Goal: Task Accomplishment & Management: Manage account settings

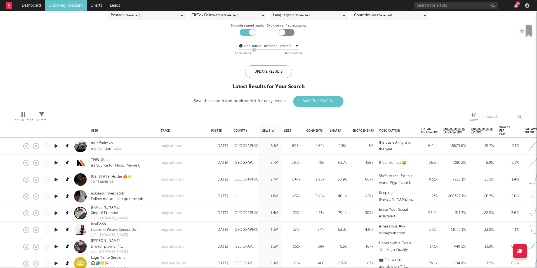
drag, startPoint x: 268, startPoint y: 50, endPoint x: 253, endPoint y: 50, distance: 15.1
click at [253, 50] on div at bounding box center [254, 50] width 4 height 4
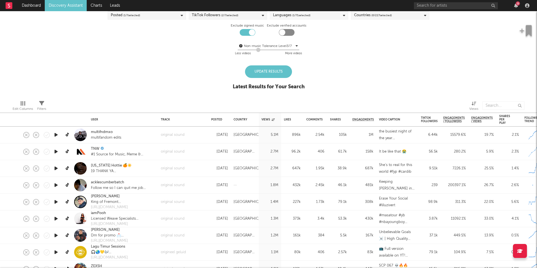
click at [266, 72] on div "Update Results" at bounding box center [268, 71] width 47 height 13
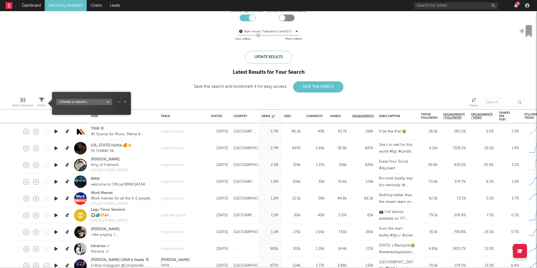
click at [43, 100] on icon at bounding box center [41, 100] width 5 height 5
click at [72, 101] on body "Dashboard Discovery Assistant Charts Leads 9 Notifications Settings Mark all as…" at bounding box center [268, 134] width 537 height 268
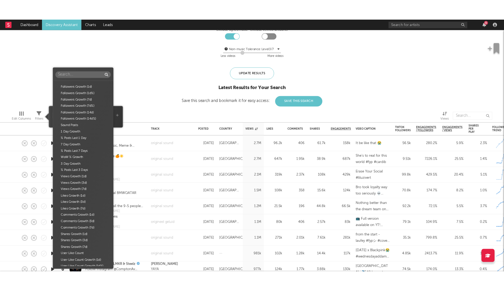
scroll to position [75, 0]
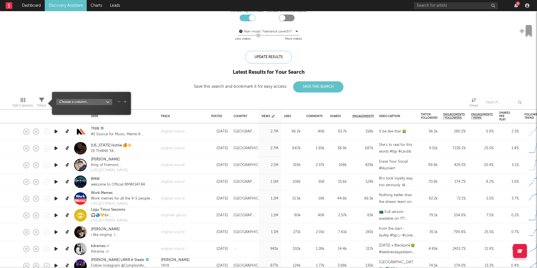
click at [169, 62] on div "Folders Views Likes Comments Shares Engagements Video Caption TikTok Followers …" at bounding box center [268, 134] width 537 height 268
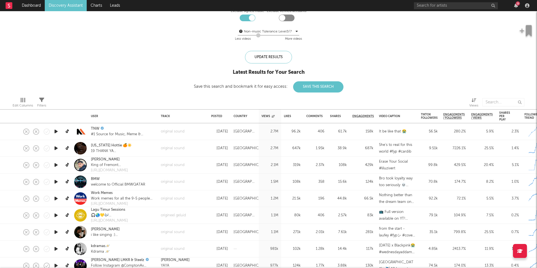
click at [169, 62] on div "Blocklist ( 0 ) Saved Searches ( 0 ) Reset Filters Posted ( 1 / 7 selected) Tik…" at bounding box center [268, 31] width 537 height 122
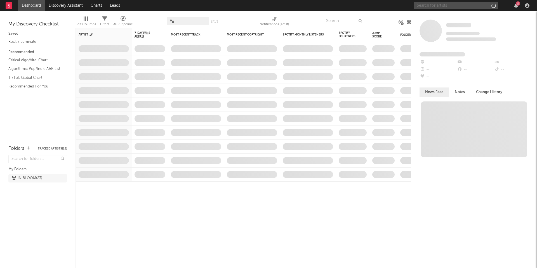
click at [448, 5] on input "text" at bounding box center [456, 5] width 84 height 7
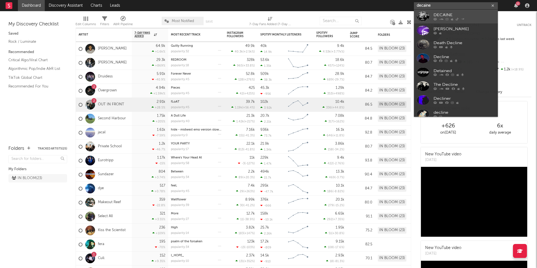
type input "decaine"
click at [435, 16] on div "DECAINE" at bounding box center [465, 16] width 62 height 7
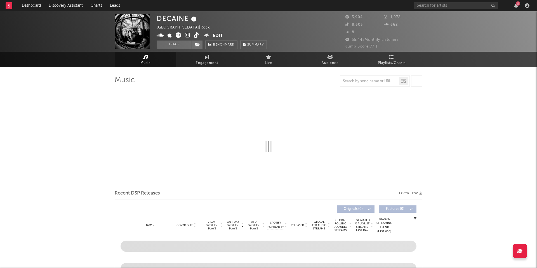
select select "1w"
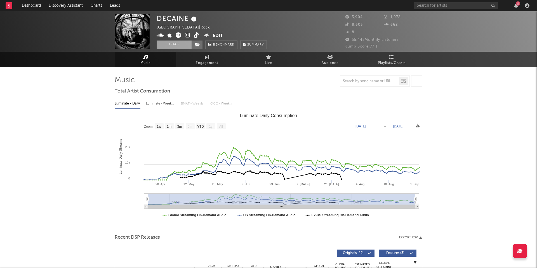
click at [183, 46] on button "Track" at bounding box center [174, 45] width 35 height 8
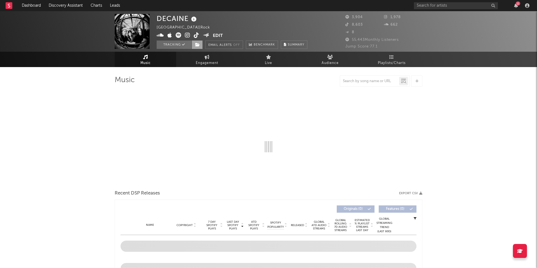
click at [197, 46] on icon at bounding box center [197, 45] width 5 height 4
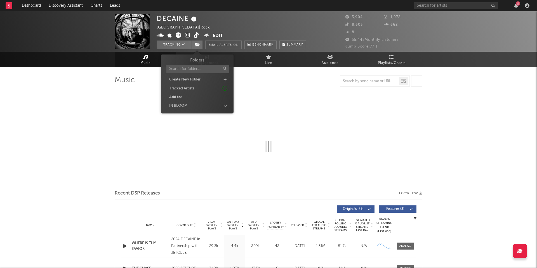
select select "1w"
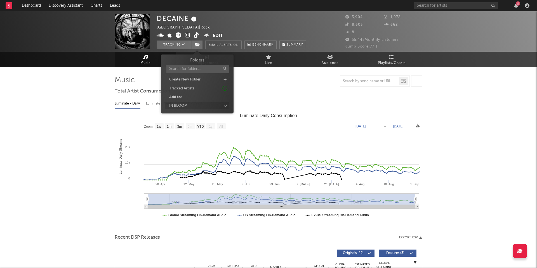
click at [195, 104] on div "IN BLOOM" at bounding box center [197, 105] width 64 height 7
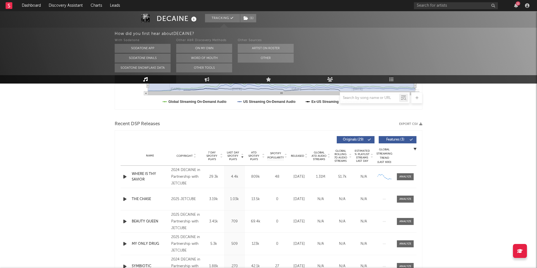
scroll to position [164, 0]
click at [402, 181] on div "Name WHERE IS THY SAVIOR Copyright 2024 DECAINE in Partnership with JETCUBE Lab…" at bounding box center [269, 177] width 296 height 22
click at [403, 177] on div at bounding box center [406, 177] width 12 height 4
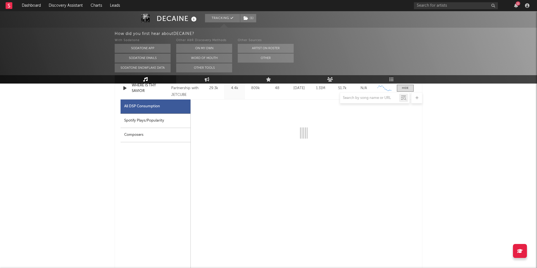
select select "1w"
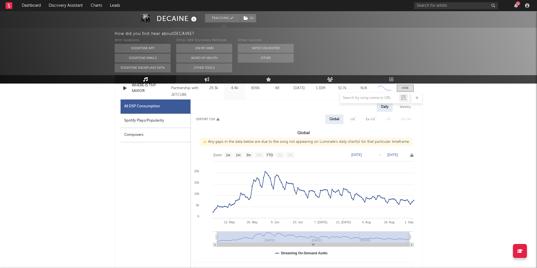
scroll to position [252, 0]
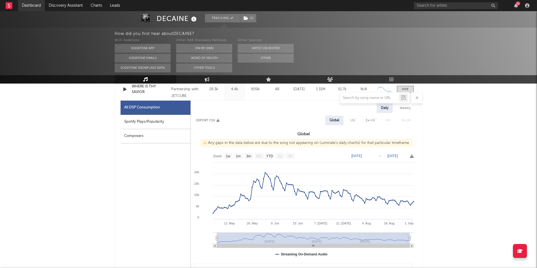
click at [30, 3] on link "Dashboard" at bounding box center [31, 5] width 27 height 11
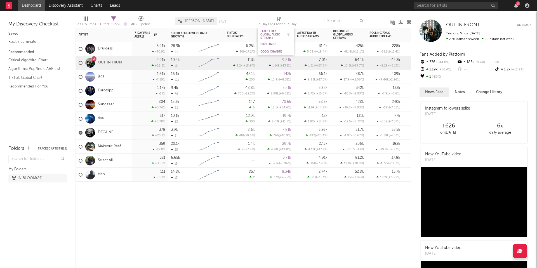
click at [271, 35] on div "Latest Day Global Audio Streams" at bounding box center [272, 35] width 22 height 10
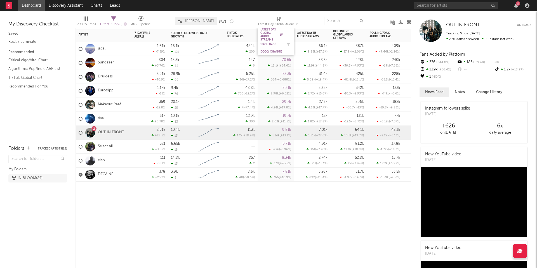
click at [266, 44] on div "1D Change" at bounding box center [272, 44] width 22 height 3
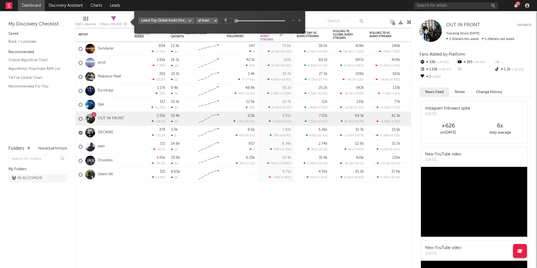
click at [113, 22] on div "Filters ( 10 of 26 )" at bounding box center [113, 24] width 27 height 7
click at [183, 19] on body "Dashboard Discovery Assistant Charts Leads 11 Notifications Settings Mark all a…" at bounding box center [268, 134] width 537 height 268
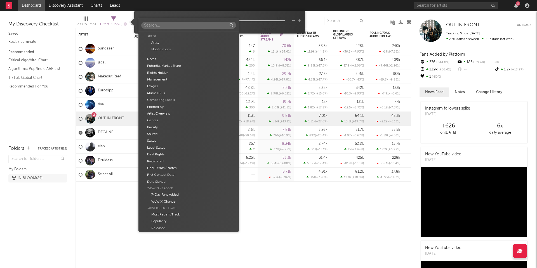
scroll to position [367, 0]
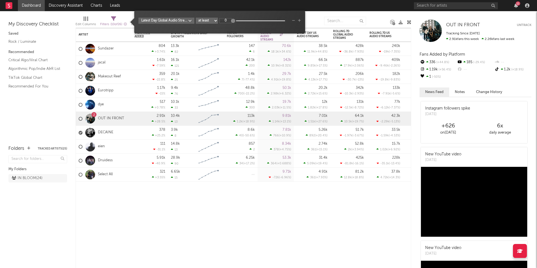
click at [114, 22] on div "Filters ( 10 of 26 )" at bounding box center [113, 24] width 27 height 7
click at [176, 21] on body "Dashboard Discovery Assistant Charts Leads 11 Notifications Settings Mark all a…" at bounding box center [268, 134] width 537 height 268
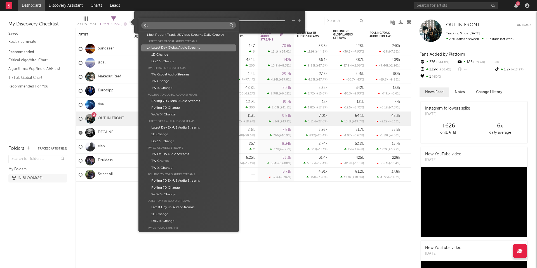
scroll to position [0, 0]
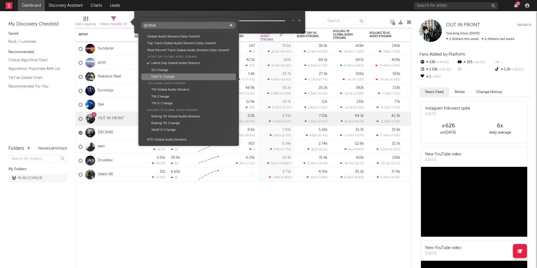
type input "global"
click at [182, 75] on div "DoD % Change" at bounding box center [188, 77] width 95 height 7
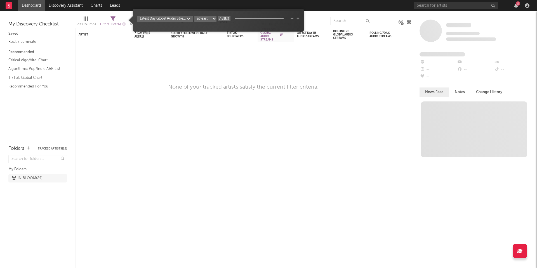
click at [228, 20] on input "7.81k%" at bounding box center [224, 18] width 13 height 5
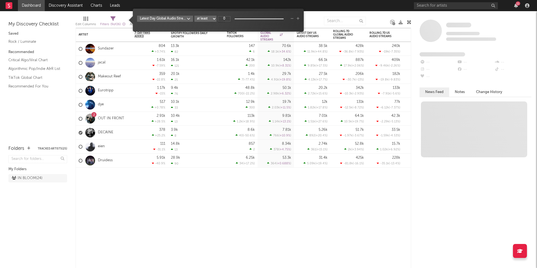
type input "0%"
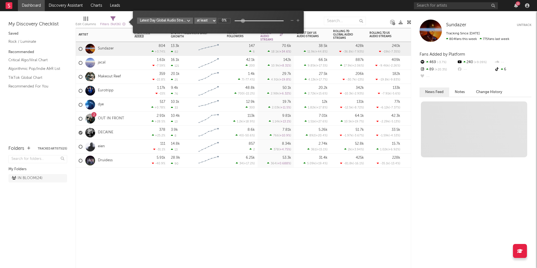
click at [257, 214] on div "Artist Notifications 7-Day Fans Added WoW % Change Spotify Followers Daily Grow…" at bounding box center [244, 148] width 336 height 240
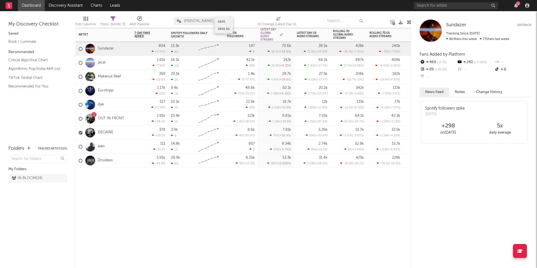
click at [222, 20] on button "Save" at bounding box center [221, 21] width 7 height 3
click at [79, 133] on div at bounding box center [81, 133] width 4 height 4
click at [79, 133] on input "checkbox" at bounding box center [79, 132] width 0 height 5
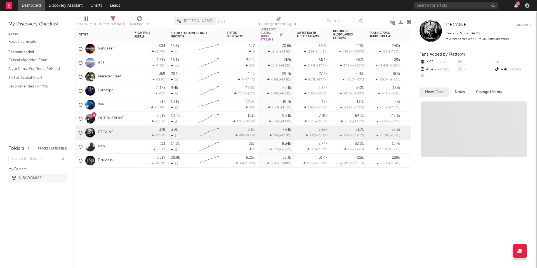
click at [134, 195] on div "Artist Notifications 7-Day Fans Added WoW % Change Spotify Followers Daily Grow…" at bounding box center [244, 148] width 336 height 240
click at [231, 208] on div "Artist Notifications 7-Day Fans Added WoW % Change Spotify Followers Daily Grow…" at bounding box center [244, 148] width 336 height 240
click at [125, 24] on icon "button" at bounding box center [123, 23] width 3 height 3
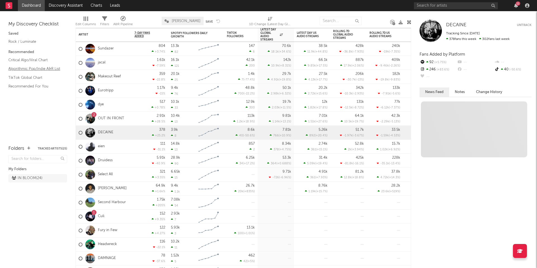
click at [38, 71] on link "Algorithmic Pop/Indie A&R List" at bounding box center [34, 69] width 53 height 6
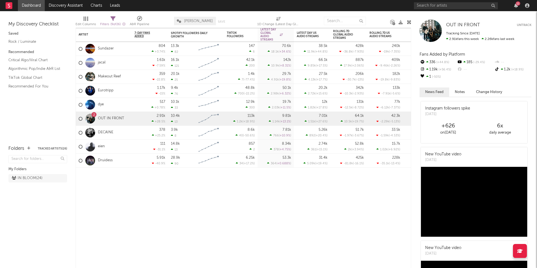
click at [114, 23] on span "( 9 of 26 )" at bounding box center [116, 24] width 10 height 3
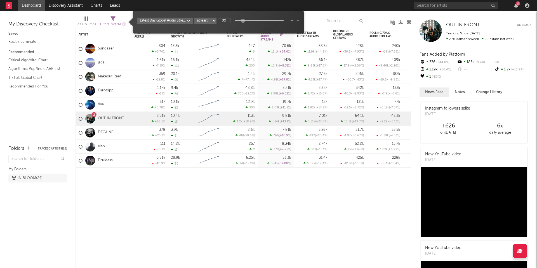
click at [298, 21] on icon "button" at bounding box center [298, 20] width 3 height 3
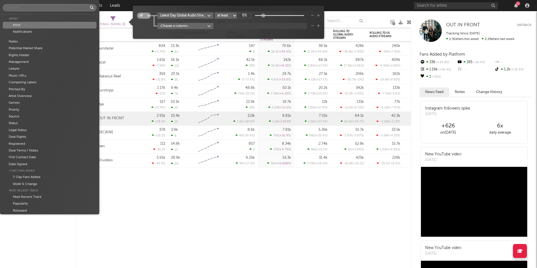
click at [165, 27] on body "Dashboard Discovery Assistant Charts Leads 11 Notifications Settings Mark all a…" at bounding box center [268, 134] width 537 height 268
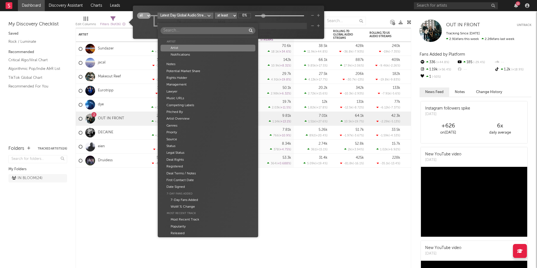
click at [147, 17] on div "Artist Artist Notifications Notes Potential Market Share Rights Holder Manageme…" at bounding box center [268, 134] width 537 height 268
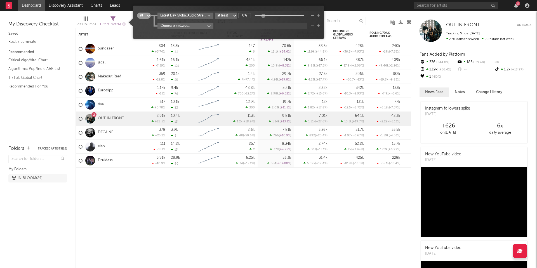
select select "or"
click at [185, 26] on body "Dashboard Discovery Assistant Charts Leads 11 Notifications Settings Mark all a…" at bounding box center [268, 134] width 537 height 268
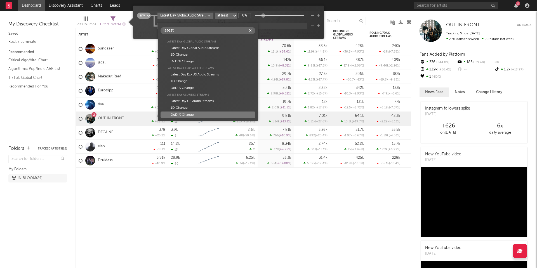
type input "latest"
click at [184, 112] on div "DoD % Change" at bounding box center [208, 115] width 95 height 7
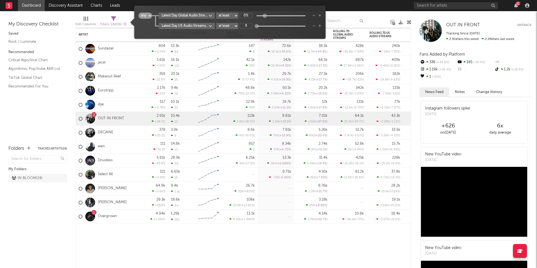
type input "0%"
click at [365, 12] on div "Edit Columns Filters ( 13 of 26 ) A&R Pipeline LUKE Save Save as 1D Change (Lat…" at bounding box center [244, 19] width 336 height 17
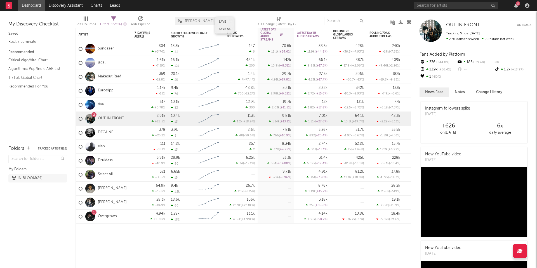
click at [224, 21] on button "Save" at bounding box center [222, 21] width 7 height 3
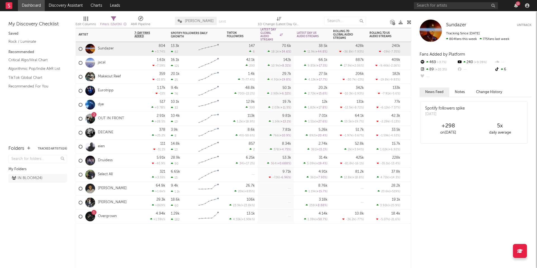
click at [320, 238] on div at bounding box center [312, 232] width 36 height 17
click at [85, 23] on div "Edit Columns" at bounding box center [86, 24] width 20 height 7
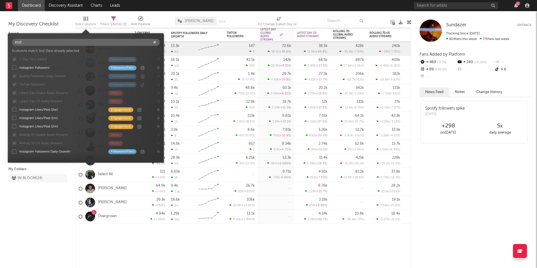
type input "inst"
click at [37, 68] on div "Instagram Followers" at bounding box center [60, 67] width 83 height 5
click at [12, 68] on input "Instagram Followers Followers/Fans" at bounding box center [12, 68] width 0 height 6
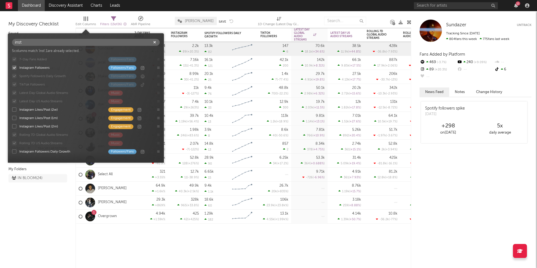
click at [155, 42] on icon "button" at bounding box center [154, 43] width 3 height 4
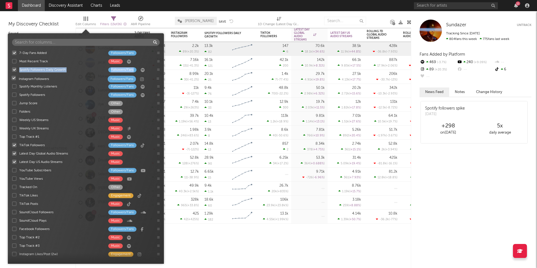
drag, startPoint x: 158, startPoint y: 71, endPoint x: 158, endPoint y: 80, distance: 9.3
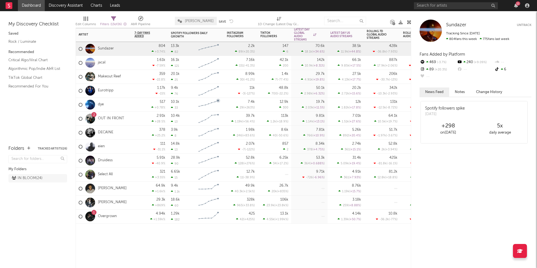
click at [285, 241] on div "Artist Notifications 7-Day Fans Added WoW % Change Spotify Followers Daily Grow…" at bounding box center [244, 148] width 336 height 240
click at [88, 22] on div "Edit Columns" at bounding box center [86, 24] width 20 height 7
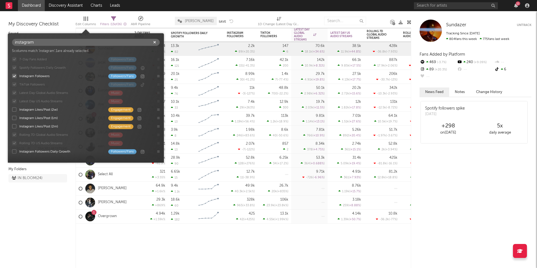
click at [22, 151] on div "Instagram Followers Daily Growth" at bounding box center [60, 151] width 83 height 5
click at [12, 151] on input "Instagram Followers Daily Growth Followers/Fans" at bounding box center [12, 152] width 0 height 6
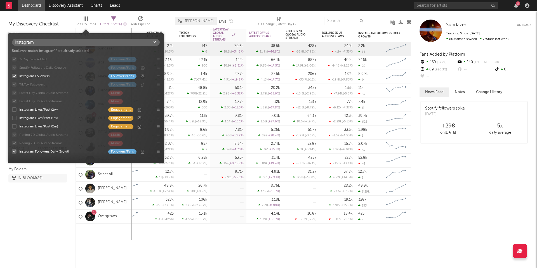
click at [14, 76] on div at bounding box center [14, 76] width 4 height 4
click at [12, 76] on input "Instagram Followers Followers/Fans" at bounding box center [12, 76] width 0 height 6
click at [36, 45] on input "instagram" at bounding box center [86, 42] width 148 height 7
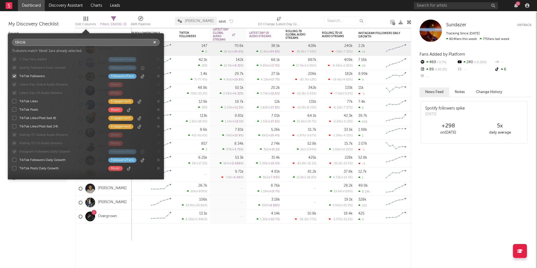
type input "tiktok"
click at [28, 75] on div "TikTok Followers" at bounding box center [60, 76] width 83 height 5
click at [12, 75] on input "TikTok Followers Followers/Fans" at bounding box center [12, 76] width 0 height 6
click at [31, 160] on div "TikTok Followers Daily Growth" at bounding box center [60, 160] width 83 height 5
click at [12, 160] on input "TikTok Followers Daily Growth Followers/Fans" at bounding box center [12, 160] width 0 height 6
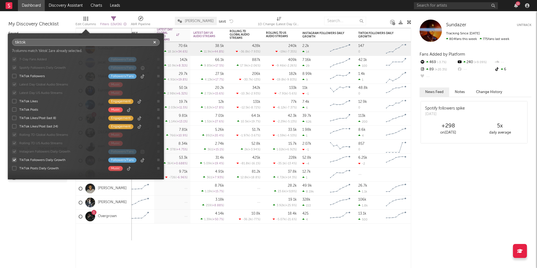
click at [41, 42] on input "tiktok" at bounding box center [86, 42] width 148 height 7
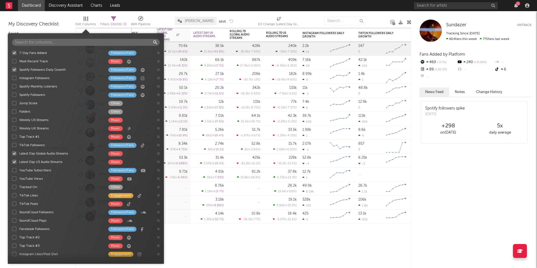
click at [34, 52] on div "7-Day Fans Added" at bounding box center [60, 53] width 83 height 5
click at [12, 52] on input "7-Day Fans Added Followers/Fans" at bounding box center [12, 53] width 0 height 6
click at [196, 241] on div "Spotify Followers Daily Growth Latest Day Global Audio Streams 1D Change DoD % …" at bounding box center [244, 148] width 336 height 240
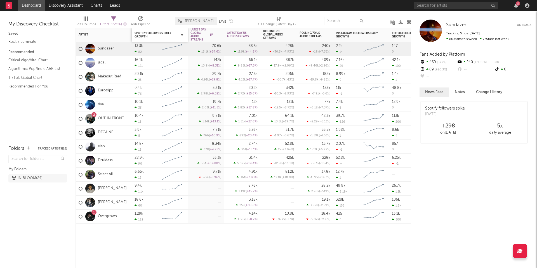
click at [182, 34] on icon "button" at bounding box center [182, 35] width 3 height 3
select select "or"
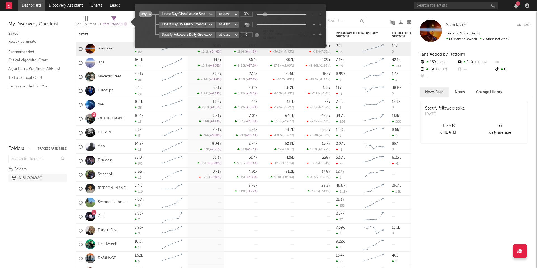
click at [314, 35] on icon "button" at bounding box center [314, 34] width 3 height 3
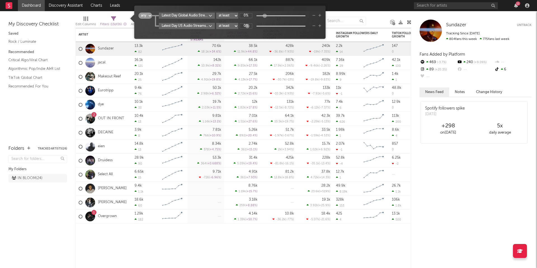
click at [111, 19] on span "Filters ( 13 of 26 )" at bounding box center [113, 22] width 27 height 11
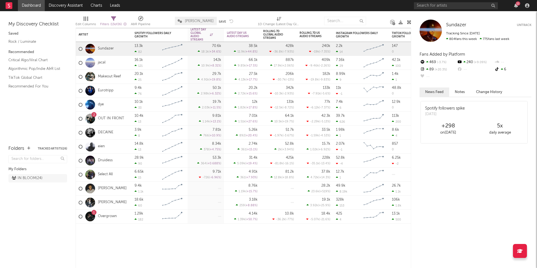
select select "or"
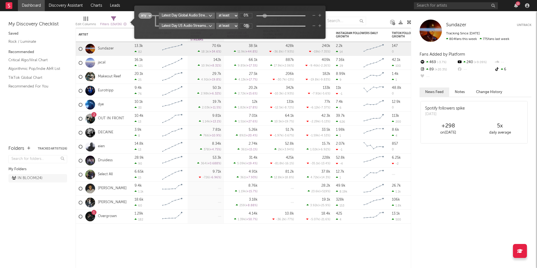
click at [111, 22] on div "Filters ( 13 of 26 )" at bounding box center [113, 24] width 27 height 7
click at [90, 26] on div "Edit Columns" at bounding box center [86, 24] width 20 height 7
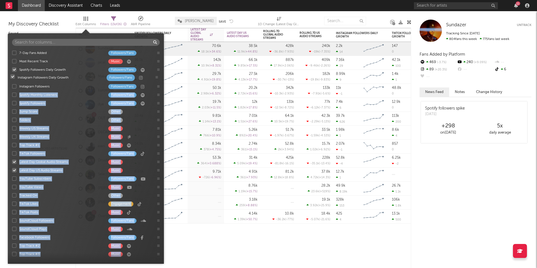
drag, startPoint x: 158, startPoint y: 198, endPoint x: 157, endPoint y: 78, distance: 119.8
click at [157, 78] on div "7-Day Fans Added Followers/Fans Most Recent Track Music Spotify Followers Daily…" at bounding box center [86, 154] width 156 height 211
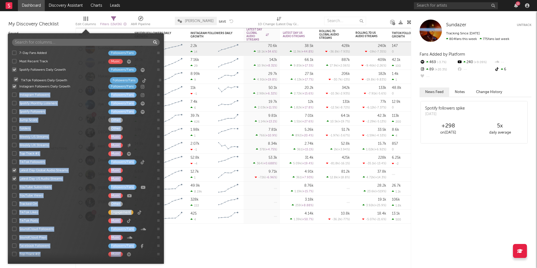
drag, startPoint x: 159, startPoint y: 155, endPoint x: 160, endPoint y: 80, distance: 74.7
click at [160, 80] on div "7-Day Fans Added Followers/Fans Most Recent Track Music Spotify Followers Daily…" at bounding box center [86, 154] width 156 height 211
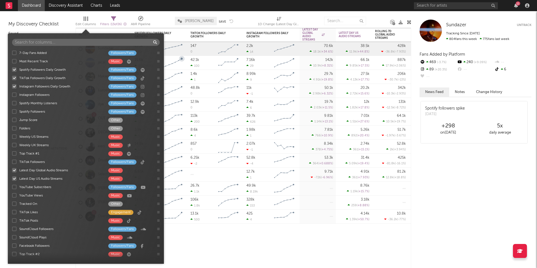
click at [228, 6] on nav "Dashboard Discovery Assistant Charts Leads 11" at bounding box center [268, 5] width 537 height 11
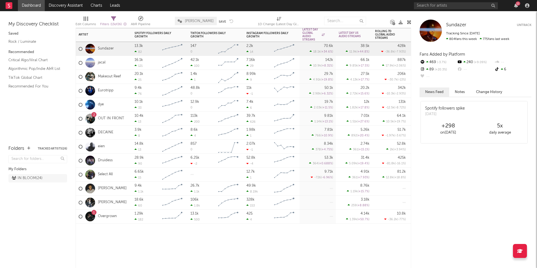
click at [317, 241] on div "Artist Notifications Spotify Followers Daily Growth TikTok Followers Daily Grow…" at bounding box center [244, 148] width 336 height 240
click at [188, 244] on div "Artist Notifications Spotify Followers Daily Growth TikTok Followers Daily Grow…" at bounding box center [244, 148] width 336 height 240
click at [225, 21] on button "Save" at bounding box center [222, 21] width 7 height 3
click at [127, 44] on icon "button" at bounding box center [126, 44] width 3 height 3
select select "or"
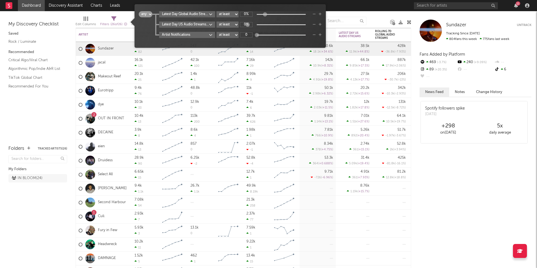
click at [315, 34] on icon "button" at bounding box center [314, 34] width 3 height 3
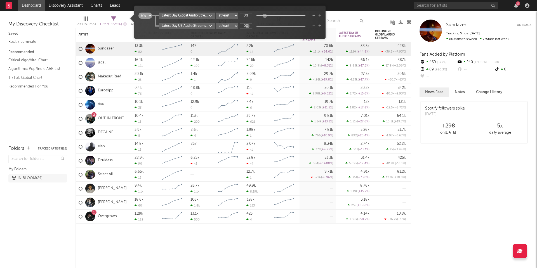
click at [136, 4] on nav "Dashboard Discovery Assistant Charts Leads 11" at bounding box center [268, 5] width 537 height 11
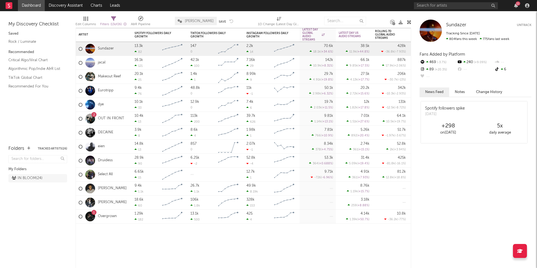
click at [88, 21] on div "Edit Columns" at bounding box center [86, 24] width 20 height 7
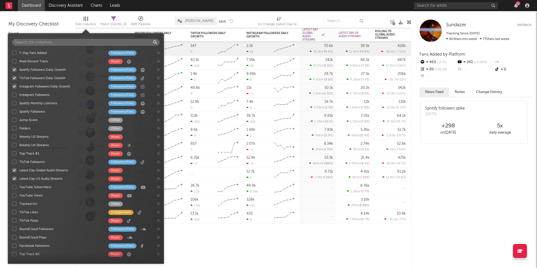
click at [14, 69] on div at bounding box center [14, 69] width 4 height 4
click at [12, 69] on input "Spotify Followers Daily Growth Followers/Fans" at bounding box center [12, 70] width 0 height 6
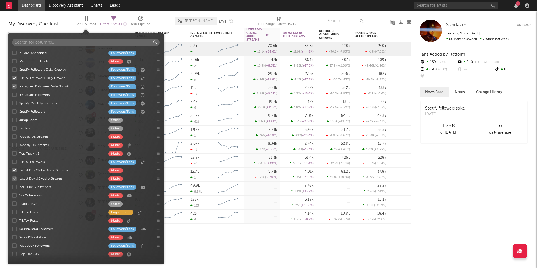
click at [15, 111] on div at bounding box center [14, 111] width 4 height 4
click at [12, 111] on input "Spotify Followers Followers/Fans" at bounding box center [12, 112] width 0 height 6
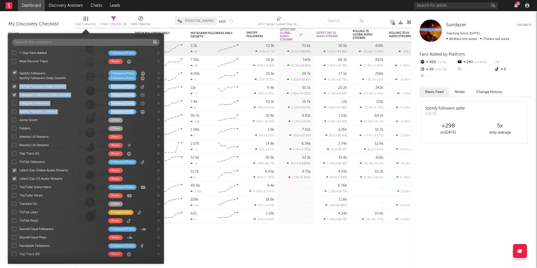
drag, startPoint x: 158, startPoint y: 112, endPoint x: 158, endPoint y: 73, distance: 39.2
click at [158, 73] on div "7-Day Fans Added Followers/Fans Most Recent Track Music Spotify Followers Daily…" at bounding box center [86, 154] width 156 height 211
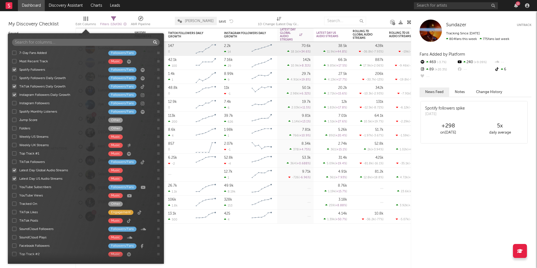
click at [168, 9] on nav "Dashboard Discovery Assistant Charts Leads 11" at bounding box center [268, 5] width 537 height 11
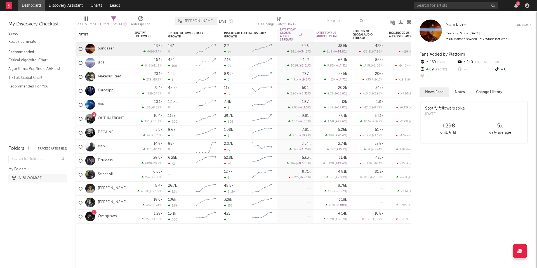
click at [410, 23] on icon at bounding box center [409, 22] width 4 height 4
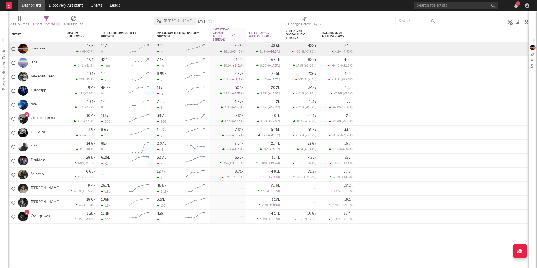
click at [526, 23] on icon at bounding box center [527, 22] width 4 height 4
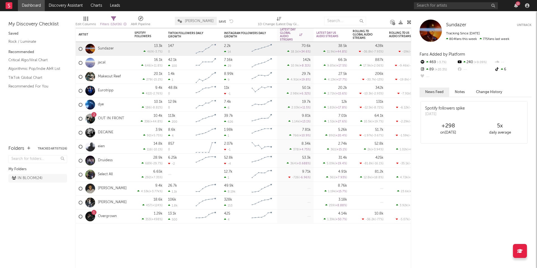
select select "or"
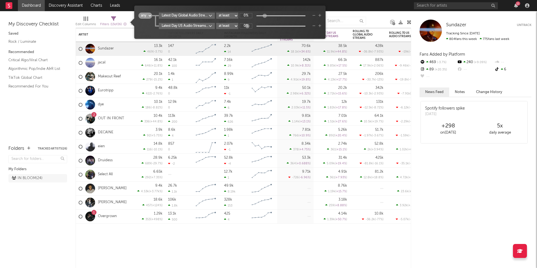
click at [113, 24] on span "( 13 of 26 )" at bounding box center [116, 24] width 11 height 3
click at [201, 15] on body "Dashboard Discovery Assistant Charts Leads 11 Notifications Settings Mark all a…" at bounding box center [268, 134] width 537 height 268
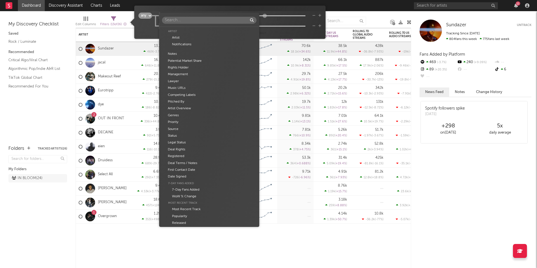
scroll to position [367, 0]
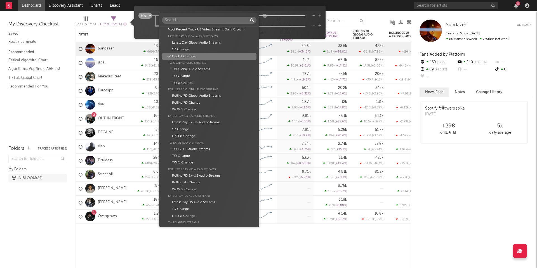
click at [345, 7] on div "Artist Artist Notifications Notes Potential Market Share Rights Holder Manageme…" at bounding box center [268, 134] width 537 height 268
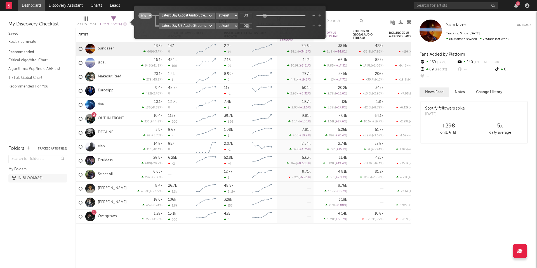
click at [341, 7] on nav "Dashboard Discovery Assistant Charts Leads 11" at bounding box center [268, 5] width 537 height 11
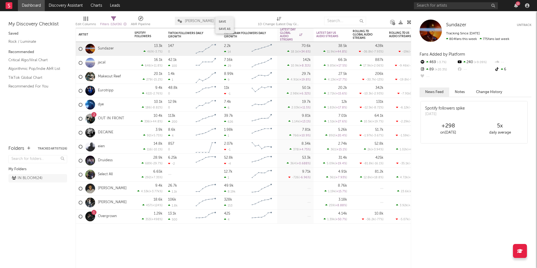
click at [223, 21] on button "Save" at bounding box center [222, 21] width 7 height 3
click at [86, 24] on div "Edit Columns" at bounding box center [86, 24] width 20 height 7
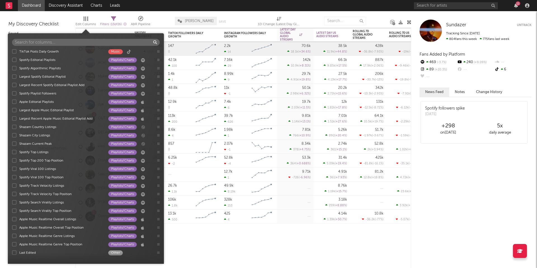
scroll to position [623, 0]
click at [236, 253] on div "Artist Notifications Spotify Followers 7d Change WoW % Change TikTok Followers …" at bounding box center [244, 148] width 336 height 240
